Goal: Task Accomplishment & Management: Manage account settings

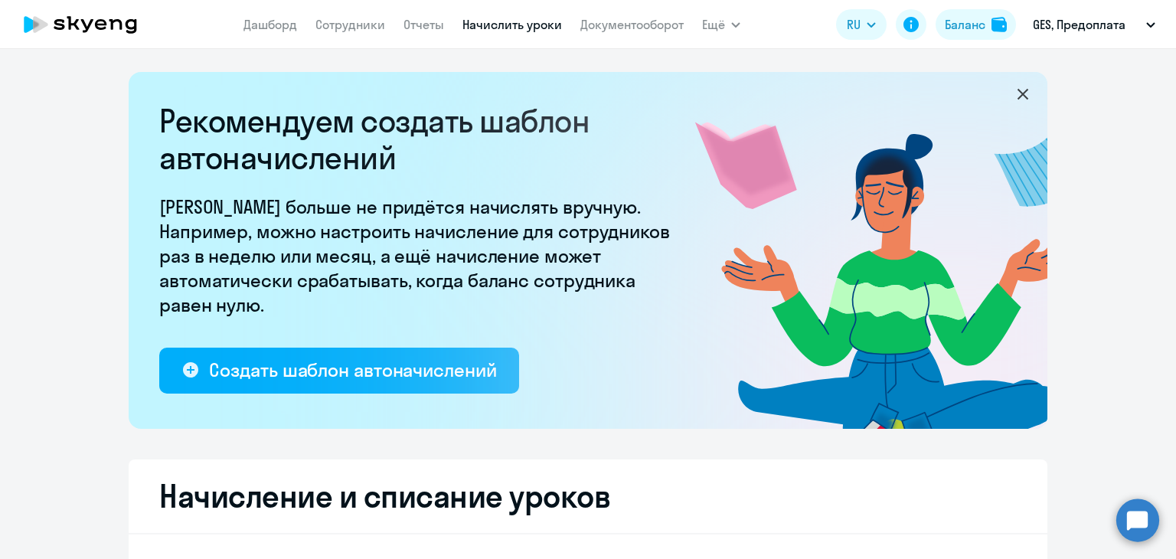
select select "10"
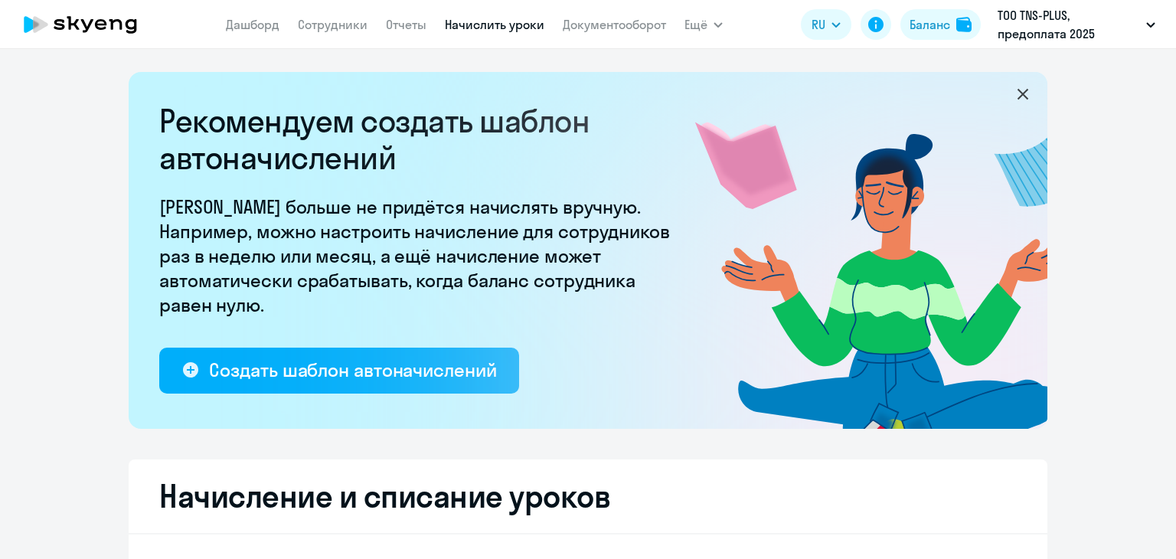
select select "10"
select select "50"
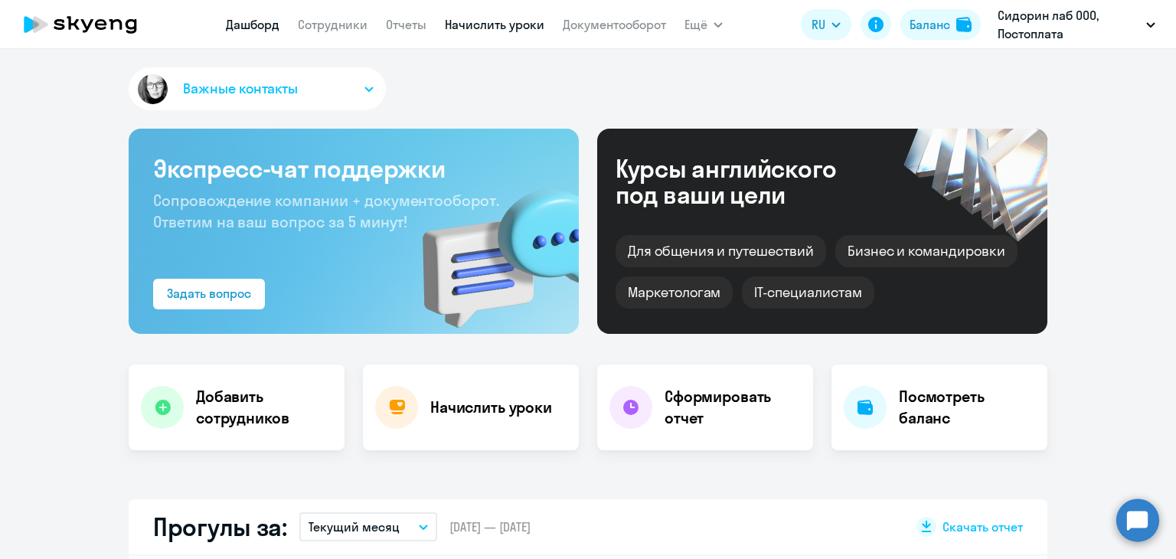
select select "30"
click at [342, 25] on link "Сотрудники" at bounding box center [333, 24] width 70 height 15
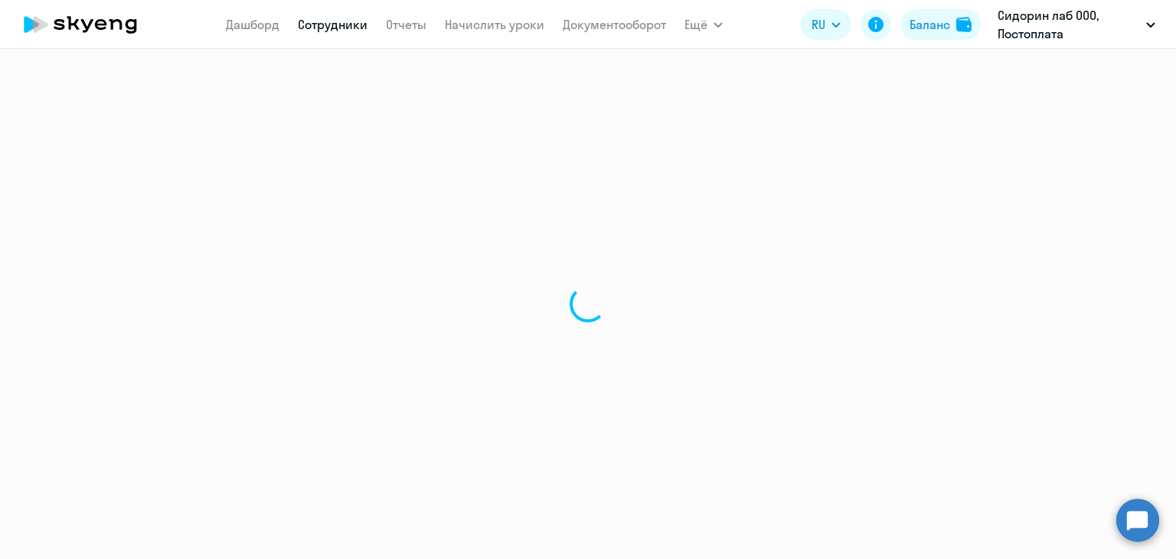
select select "30"
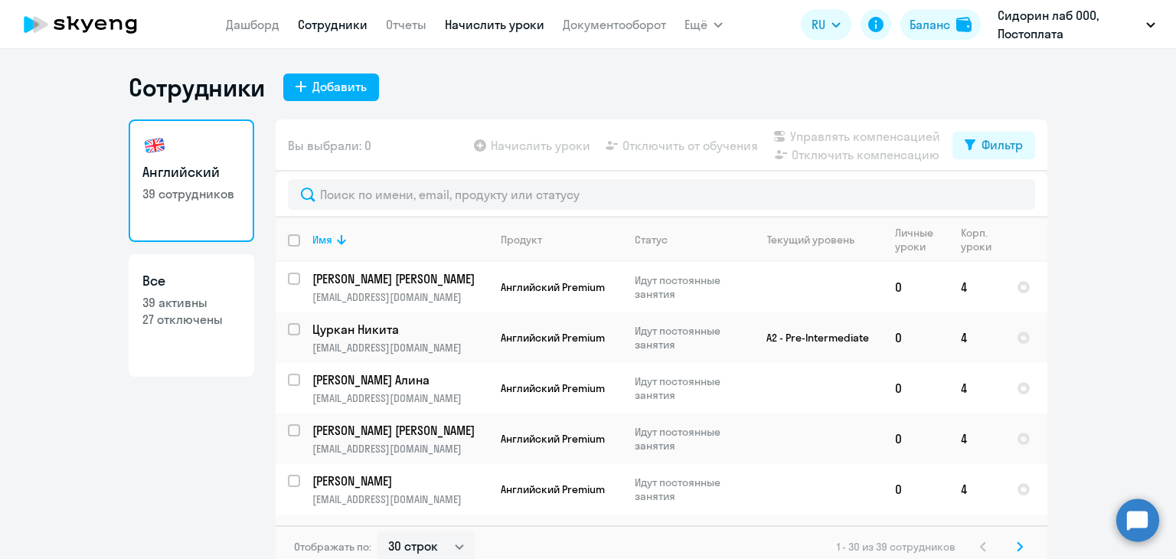
click at [489, 22] on link "Начислить уроки" at bounding box center [495, 24] width 100 height 15
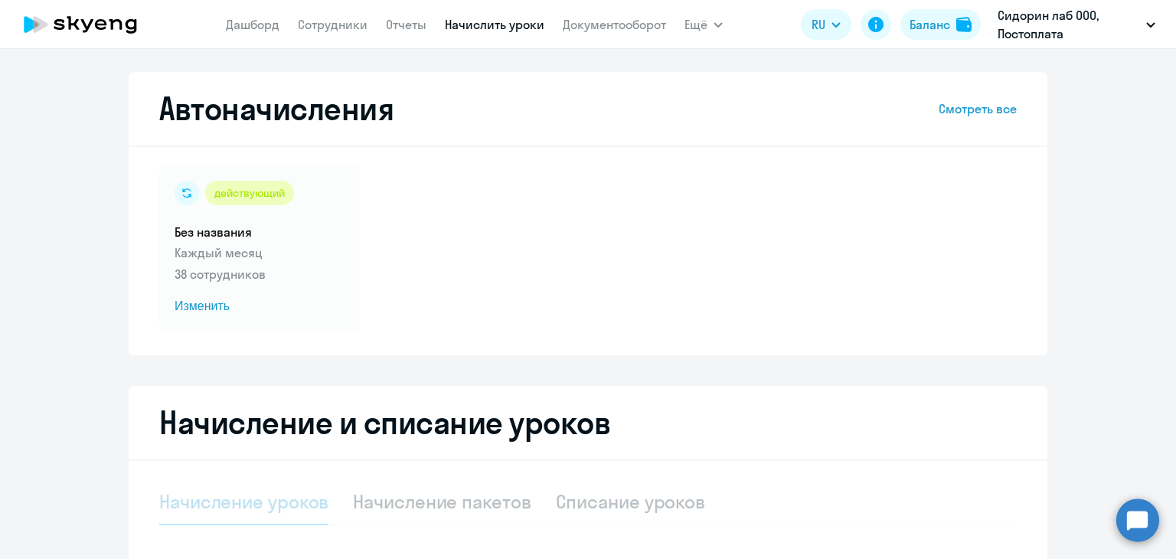
select select "10"
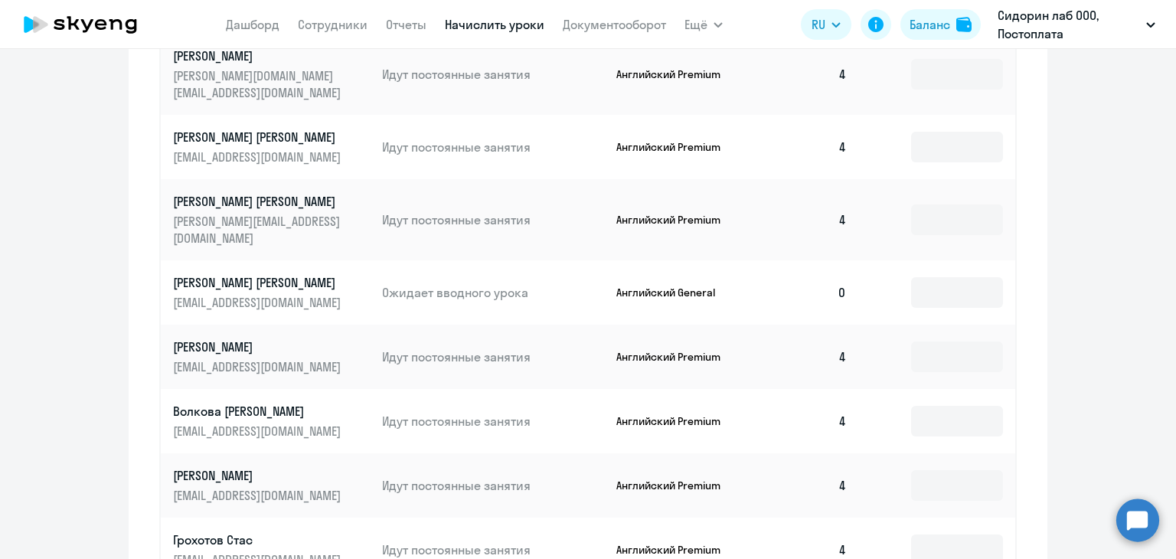
scroll to position [842, 0]
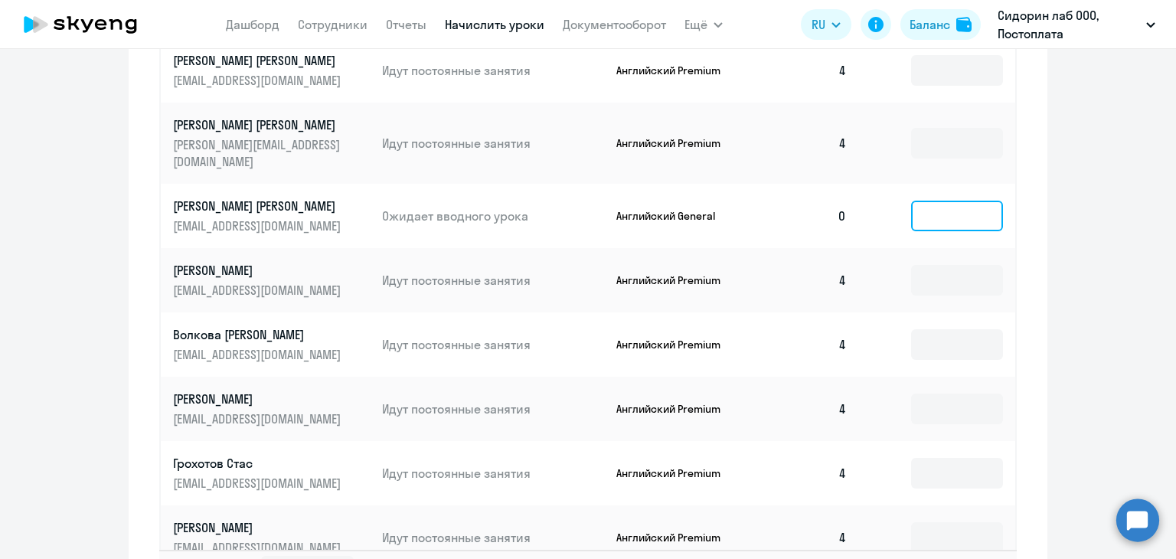
click at [942, 201] on input at bounding box center [957, 216] width 92 height 31
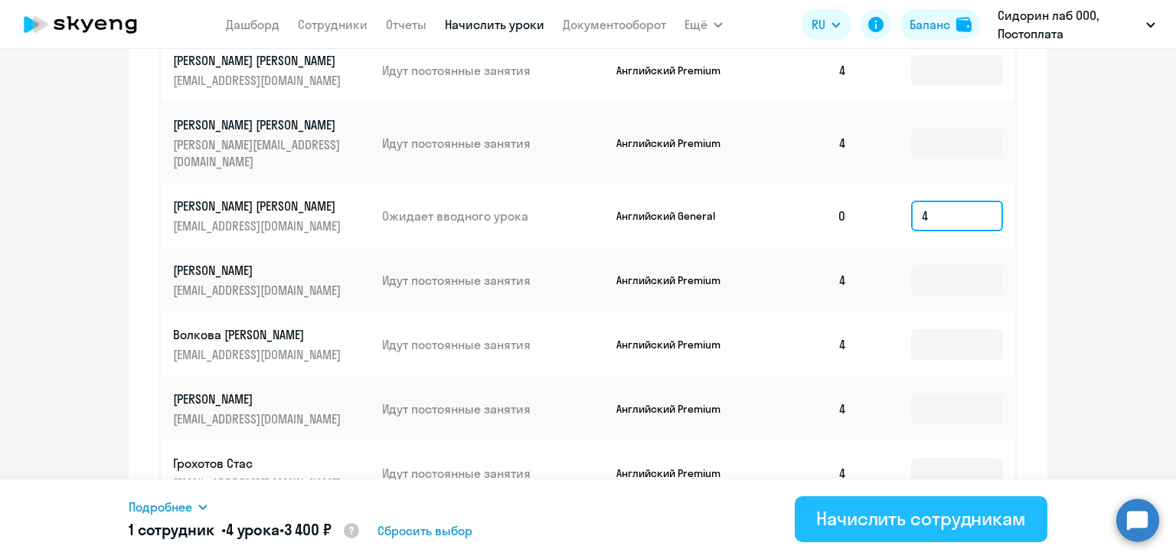
type input "4"
click at [844, 511] on div "Начислить сотрудникам" at bounding box center [921, 518] width 210 height 25
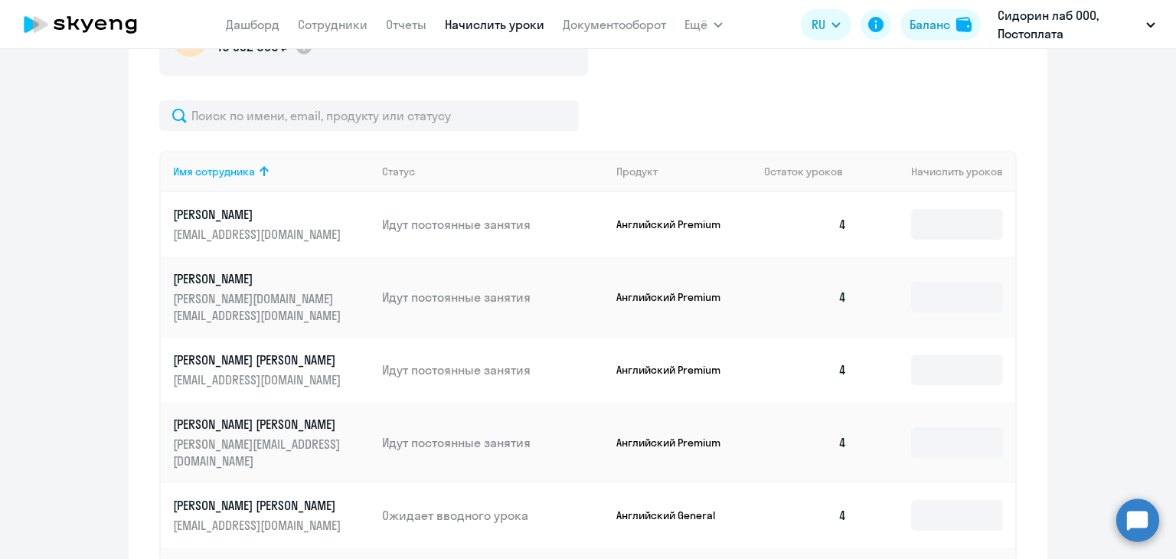
scroll to position [460, 0]
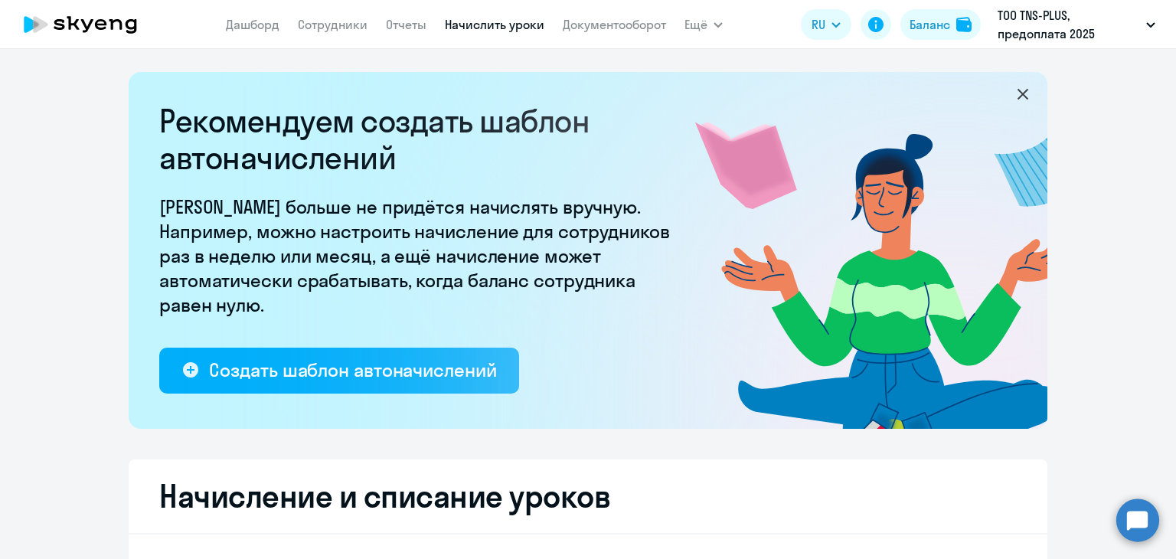
select select "10"
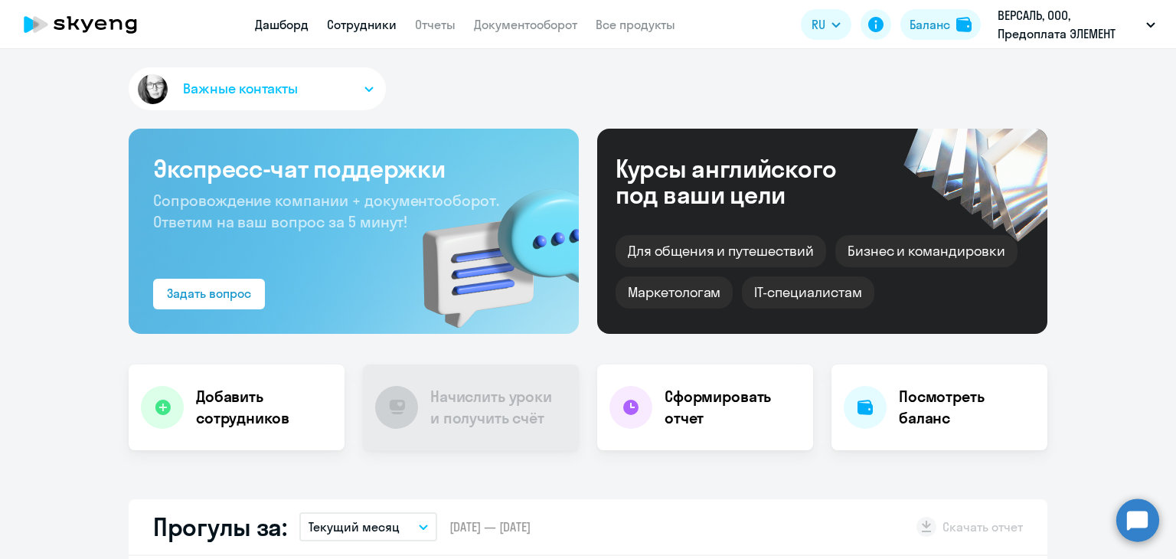
click at [361, 29] on link "Сотрудники" at bounding box center [362, 24] width 70 height 15
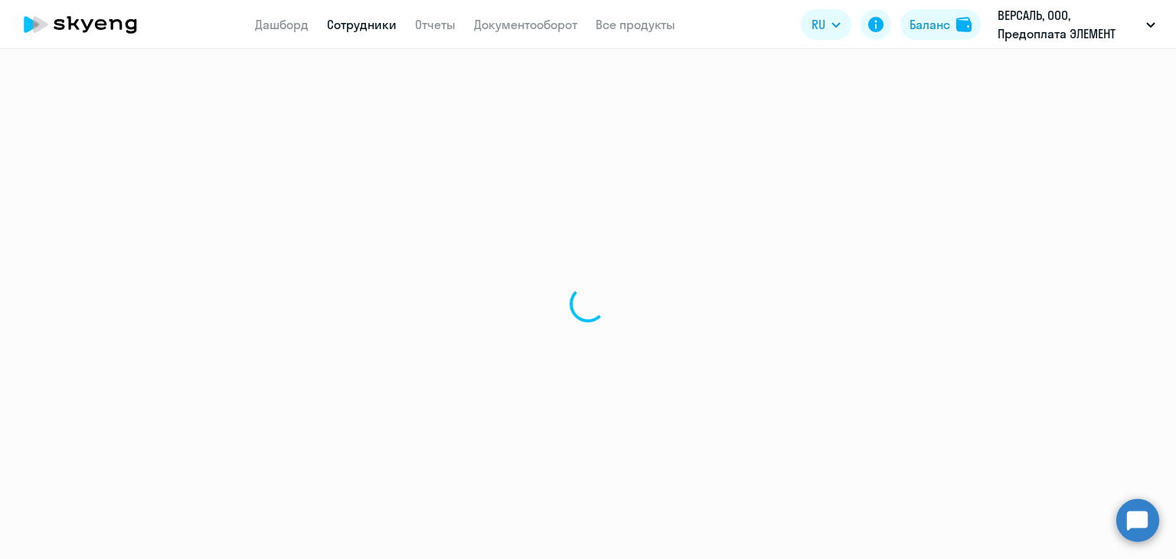
select select "30"
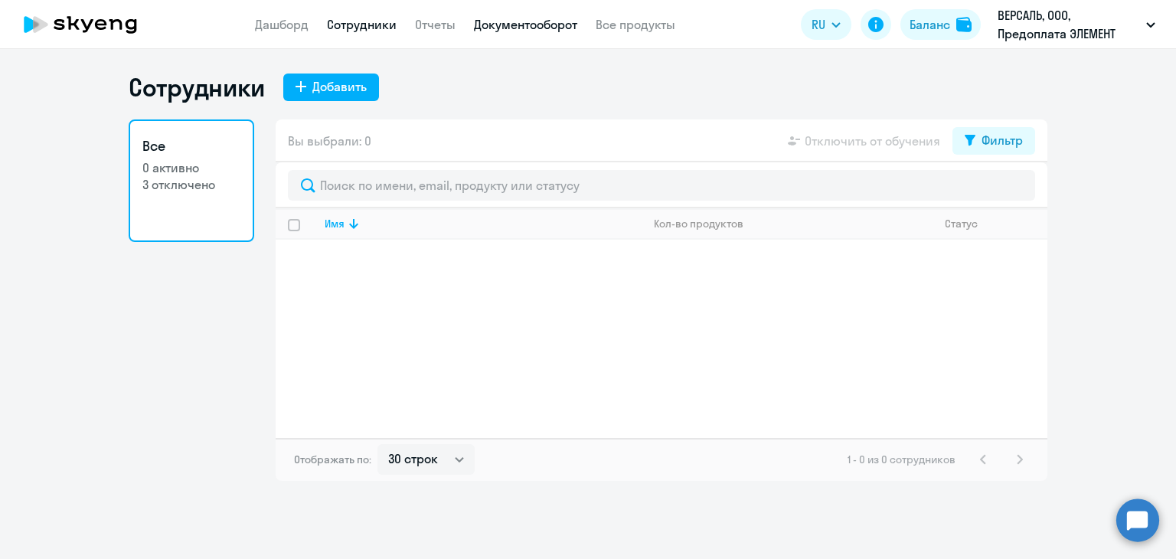
click at [529, 25] on link "Документооборот" at bounding box center [525, 24] width 103 height 15
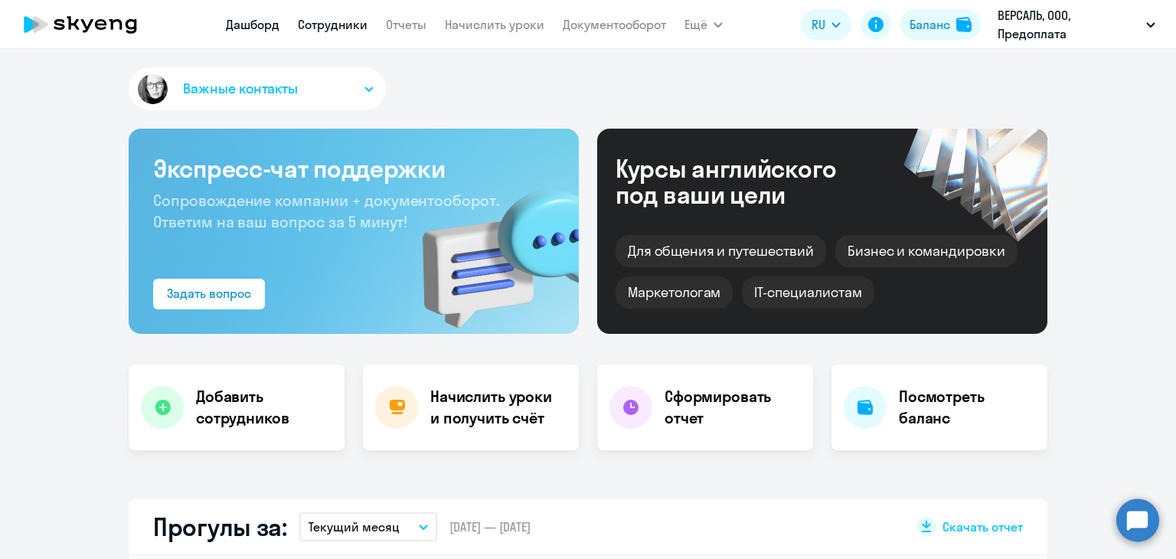
click at [346, 21] on link "Сотрудники" at bounding box center [333, 24] width 70 height 15
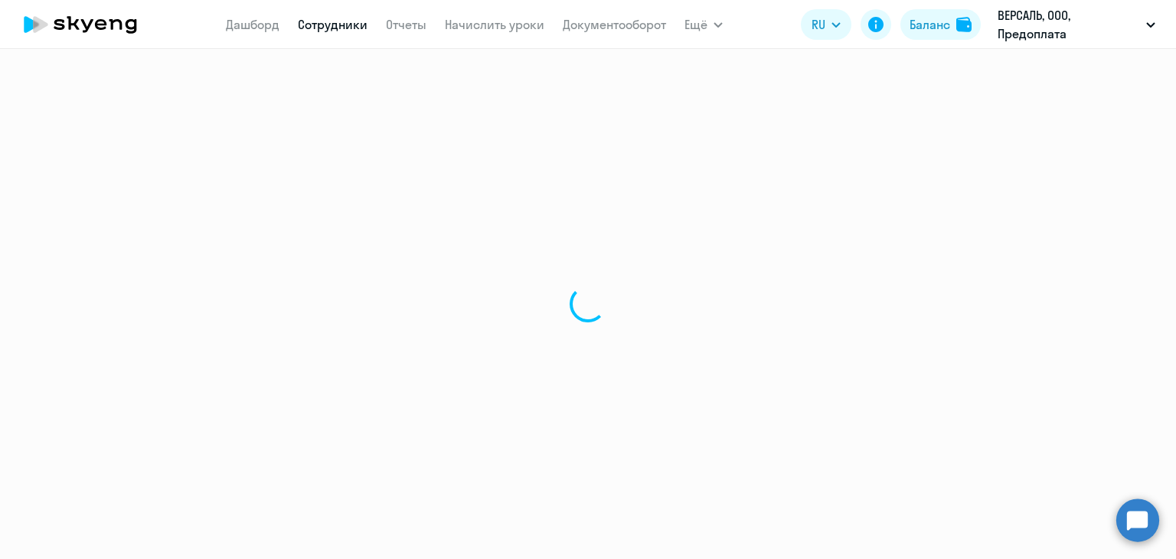
select select "30"
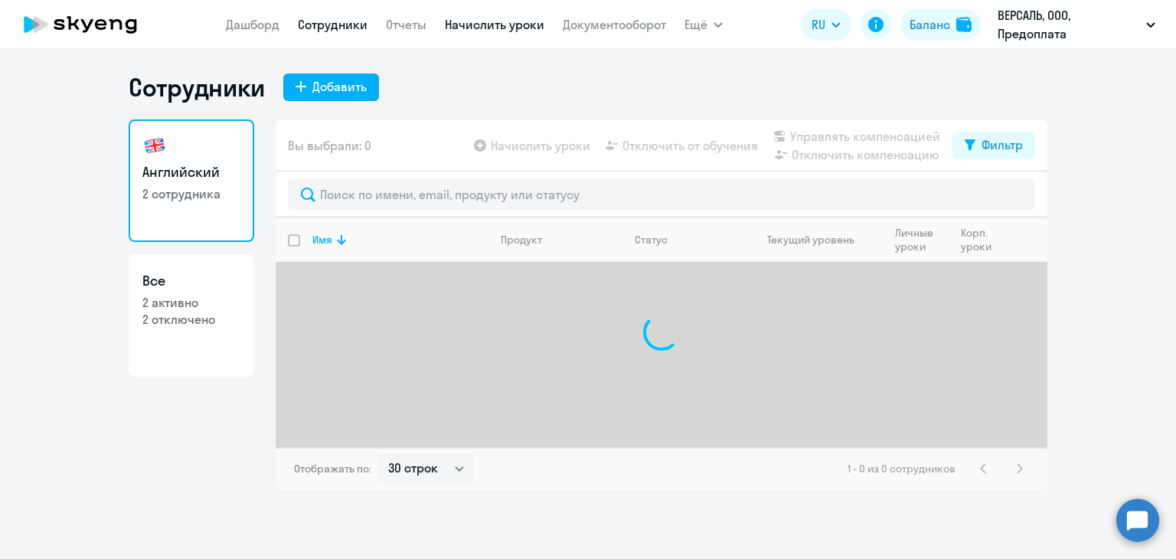
click at [481, 24] on link "Начислить уроки" at bounding box center [495, 24] width 100 height 15
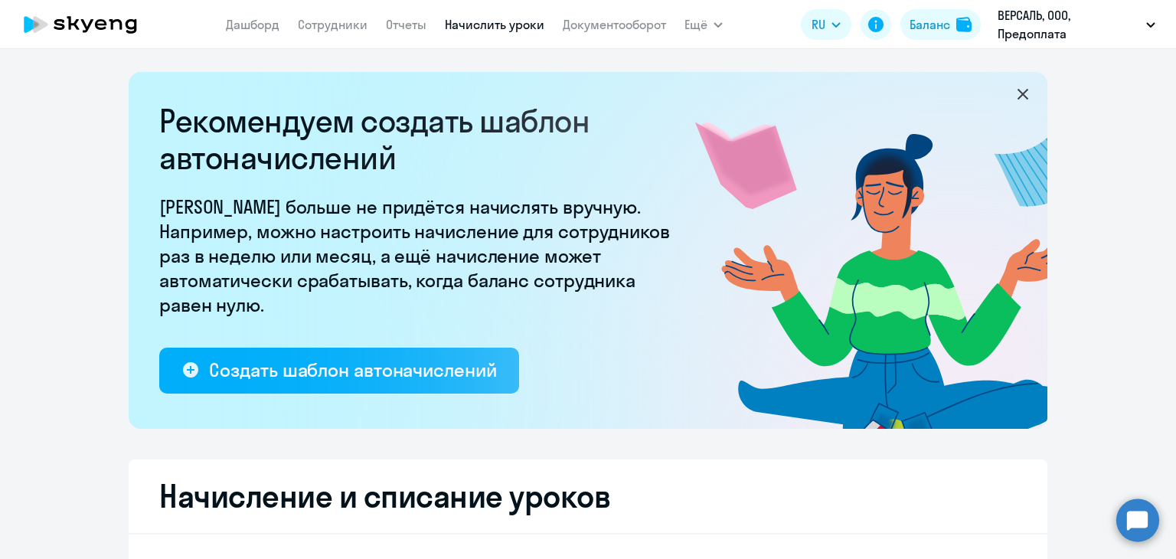
select select "10"
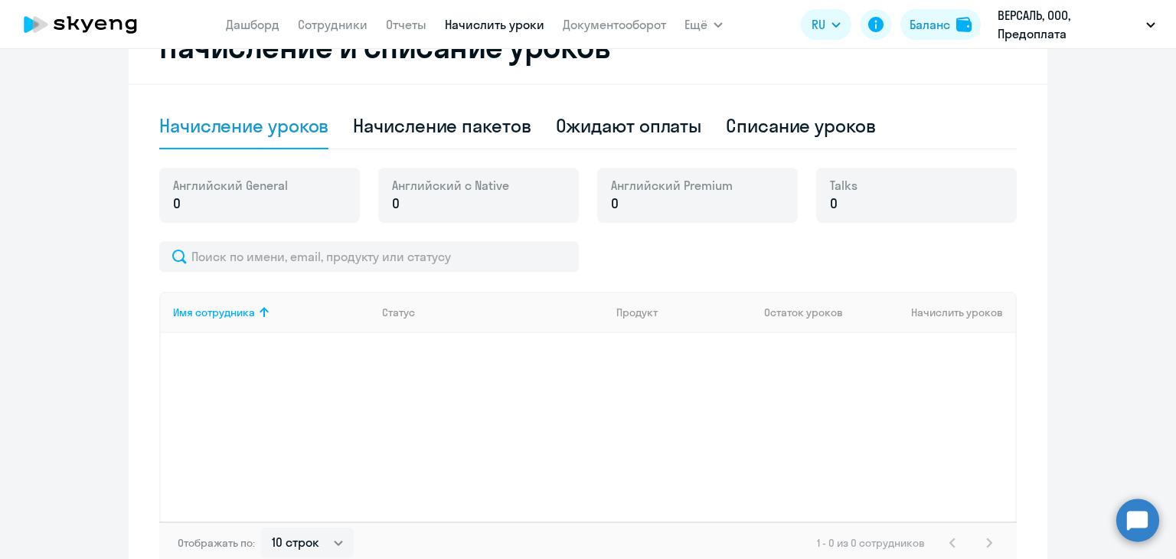
scroll to position [460, 0]
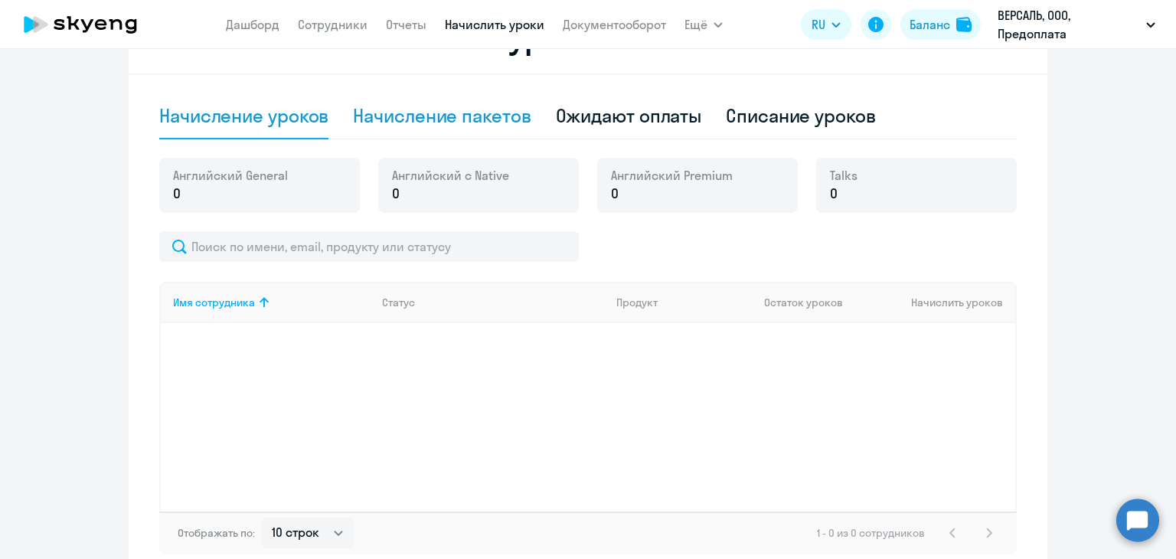
click at [493, 128] on div "Начисление пакетов" at bounding box center [442, 116] width 178 height 46
select select "10"
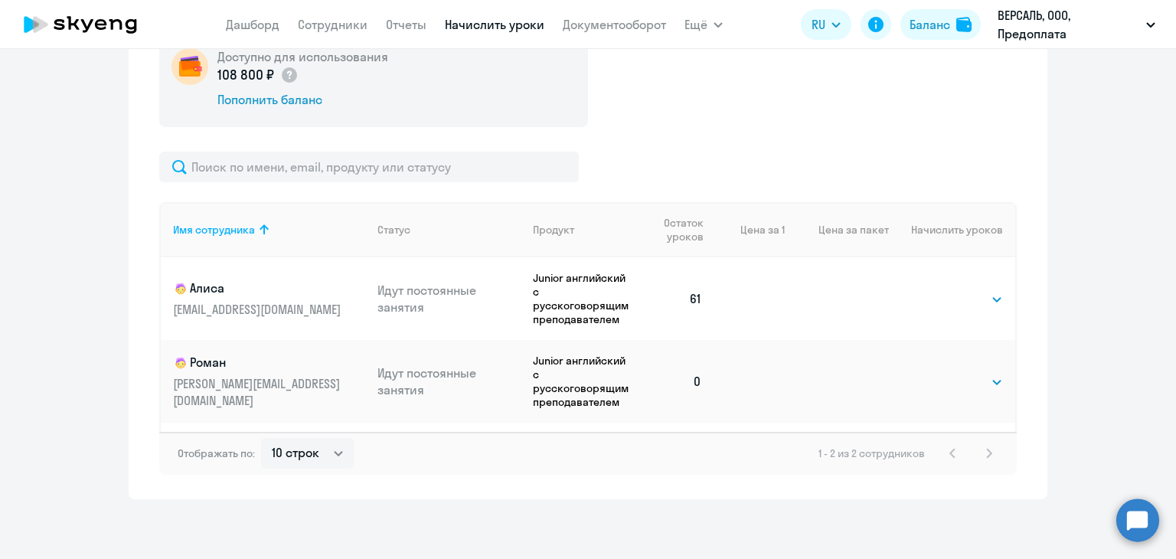
scroll to position [590, 0]
click at [940, 380] on select "Выбрать 4 8 16 32 64 96 128" at bounding box center [971, 380] width 63 height 18
select select "128"
click at [940, 371] on select "Выбрать 4 8 16 32 64 96 128" at bounding box center [971, 380] width 63 height 18
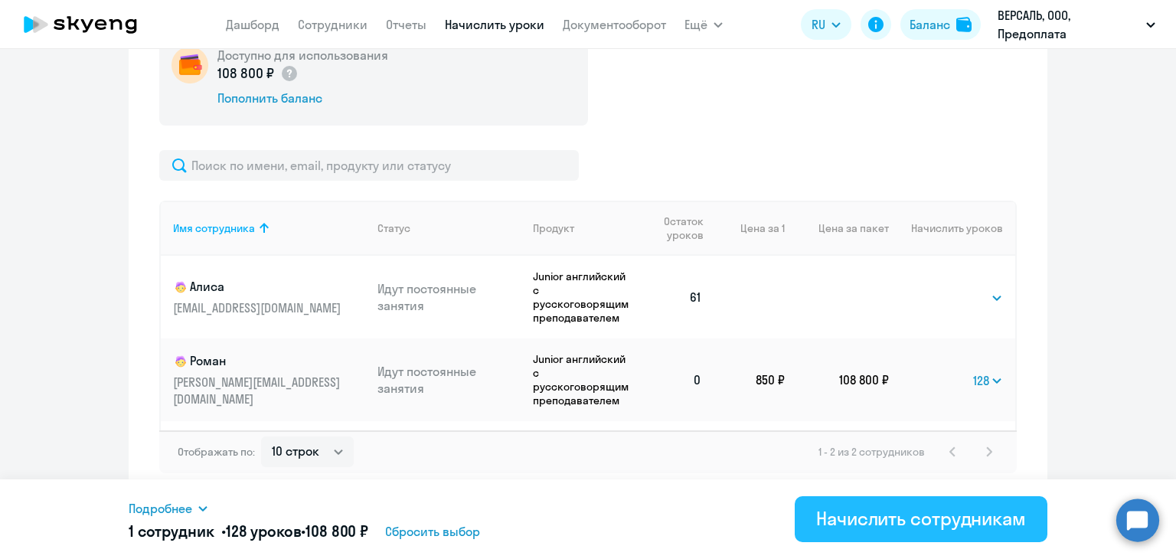
click at [839, 519] on div "Начислить сотрудникам" at bounding box center [921, 518] width 210 height 25
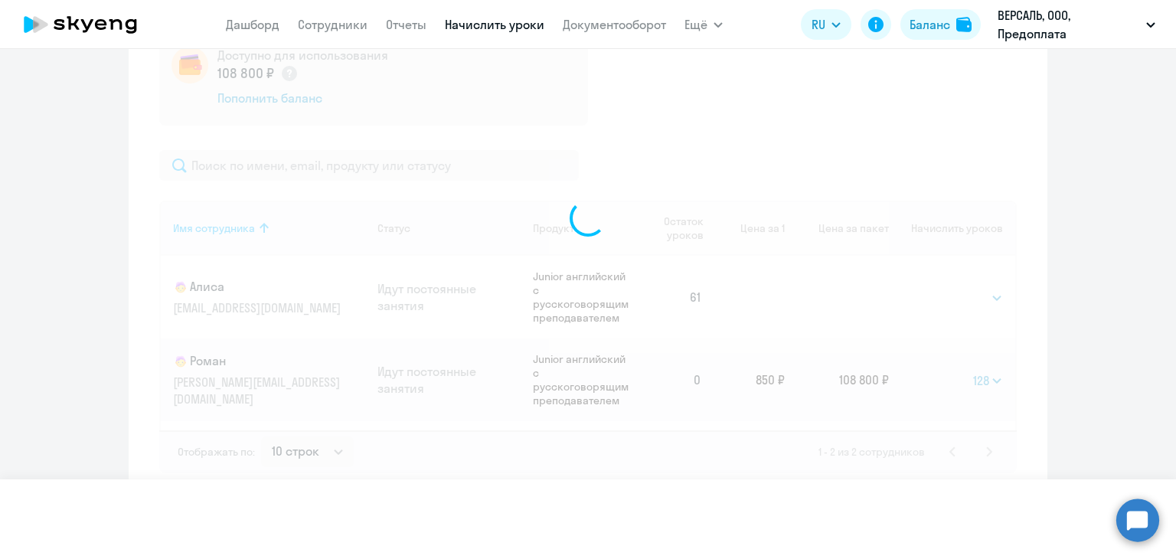
select select
